Goal: Use online tool/utility

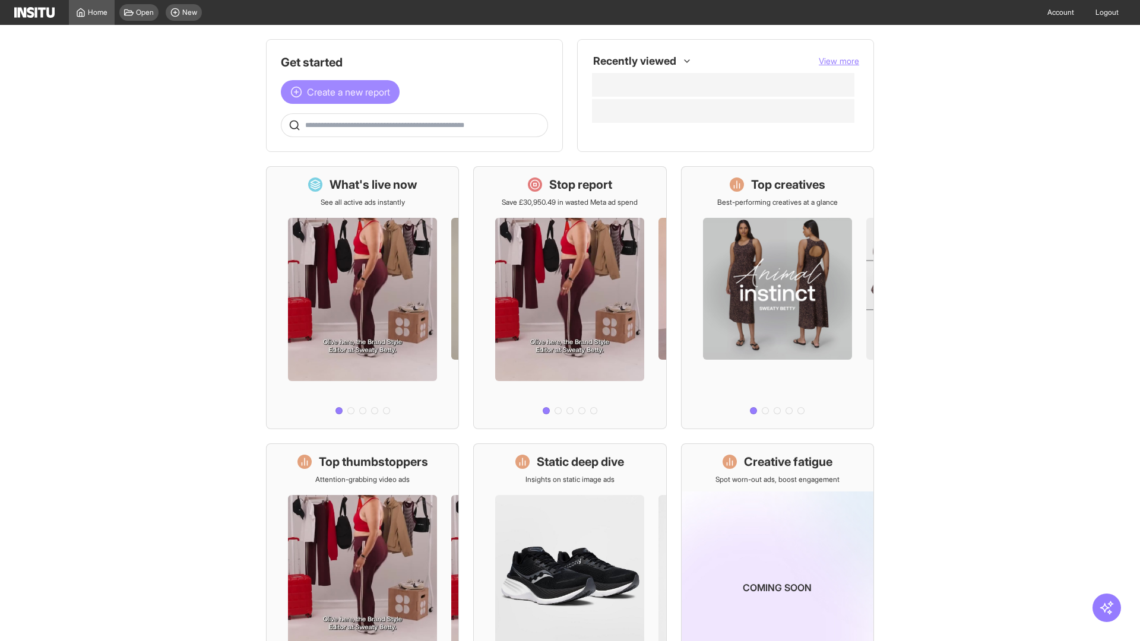
click at [343, 92] on span "Create a new report" at bounding box center [348, 92] width 83 height 14
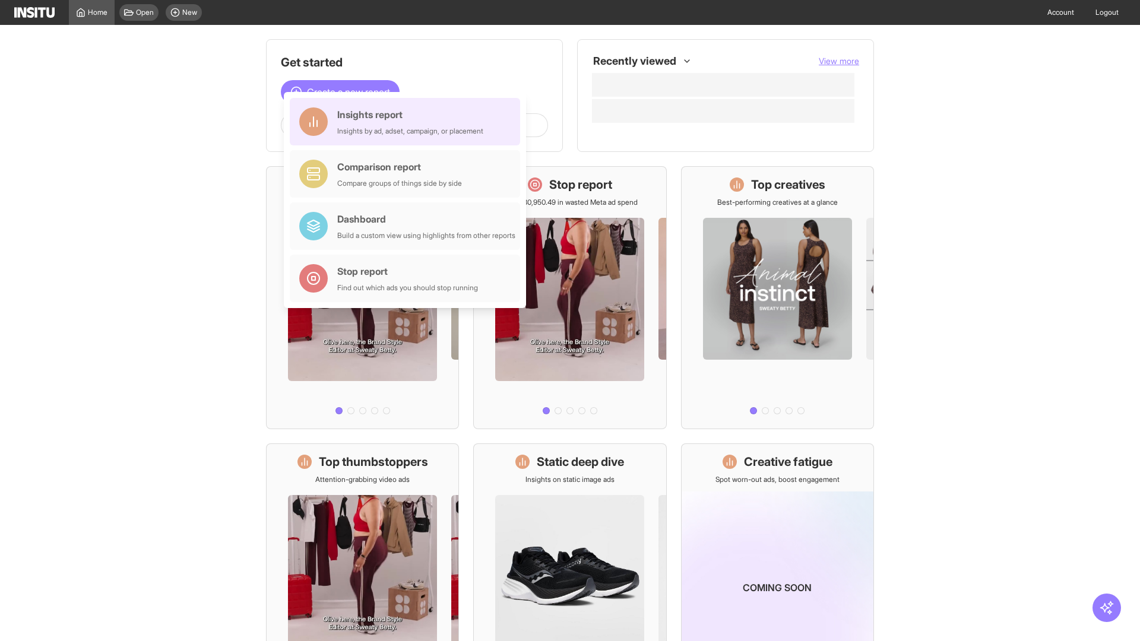
click at [408, 122] on div "Insights report Insights by ad, adset, campaign, or placement" at bounding box center [410, 121] width 146 height 28
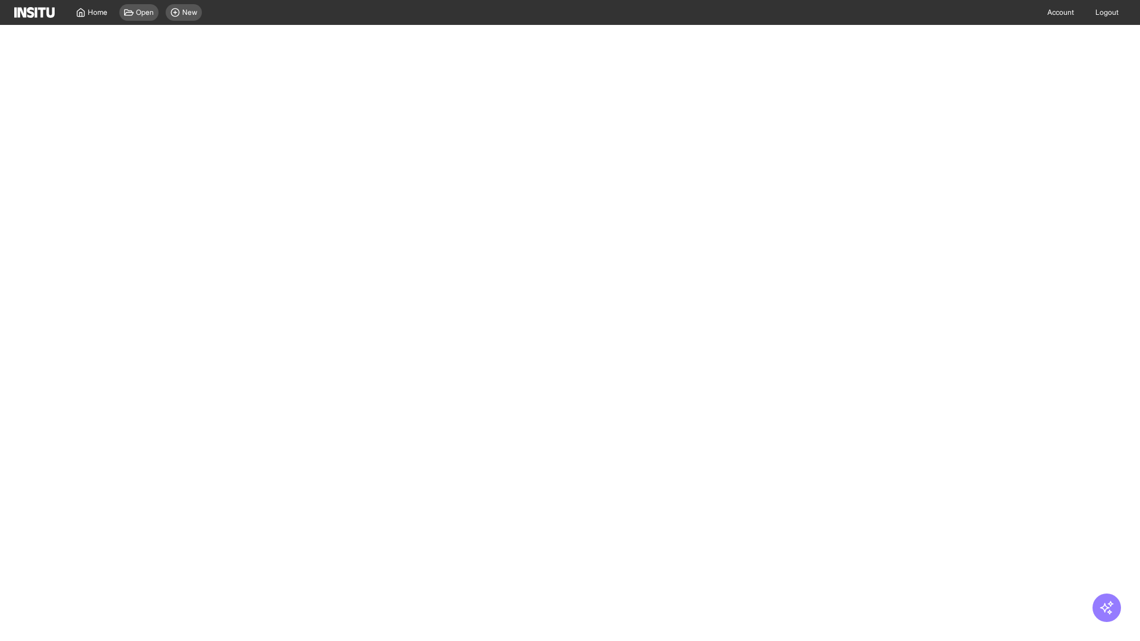
select select "**"
